Goal: Task Accomplishment & Management: Manage account settings

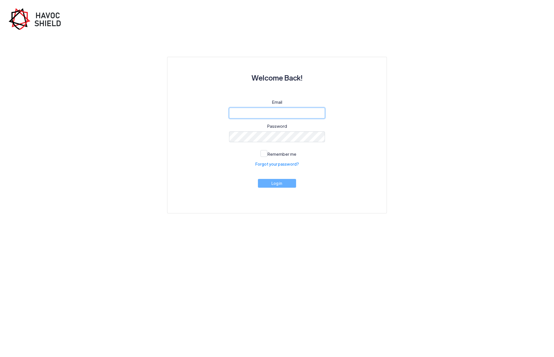
type input "[EMAIL_ADDRESS][DOMAIN_NAME]"
click at [291, 110] on input "[EMAIL_ADDRESS][DOMAIN_NAME]" at bounding box center [277, 113] width 96 height 11
click at [299, 111] on input "[EMAIL_ADDRESS][DOMAIN_NAME]" at bounding box center [277, 113] width 96 height 11
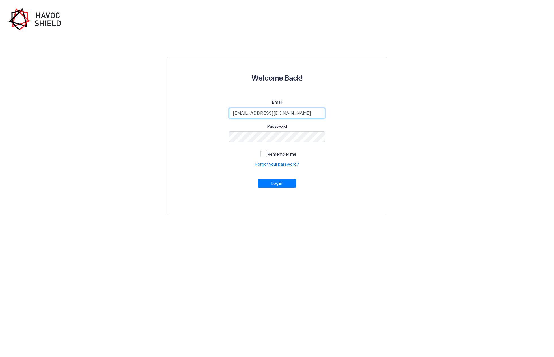
click at [297, 114] on input "[EMAIL_ADDRESS][DOMAIN_NAME]" at bounding box center [277, 113] width 96 height 11
type input "[EMAIL_ADDRESS][DOMAIN_NAME]"
click at [277, 183] on button "Log in" at bounding box center [277, 182] width 38 height 9
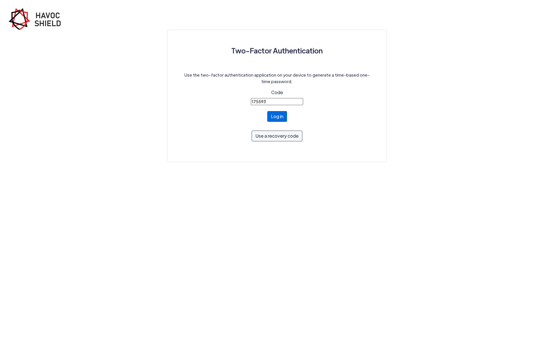
type input "175593"
click at [281, 120] on button "Log in" at bounding box center [277, 116] width 20 height 11
